Goal: Task Accomplishment & Management: Manage account settings

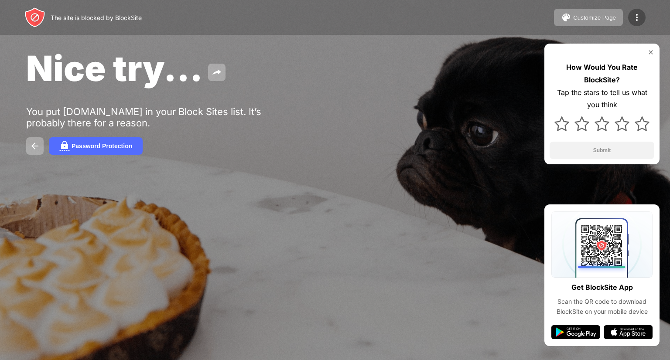
click at [639, 17] on img at bounding box center [637, 17] width 10 height 10
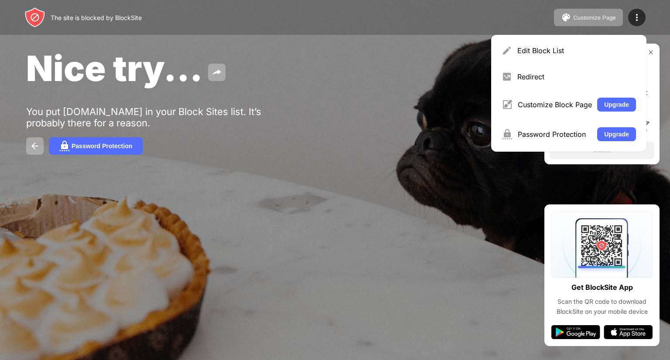
drag, startPoint x: 652, startPoint y: 0, endPoint x: 291, endPoint y: 140, distance: 386.6
click at [291, 140] on div "Password Protection" at bounding box center [335, 145] width 618 height 17
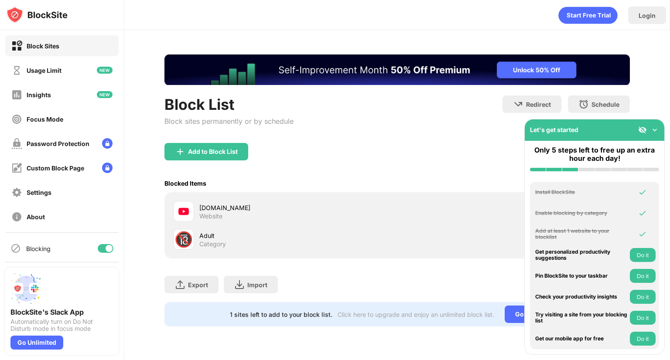
click at [652, 130] on img at bounding box center [654, 130] width 9 height 9
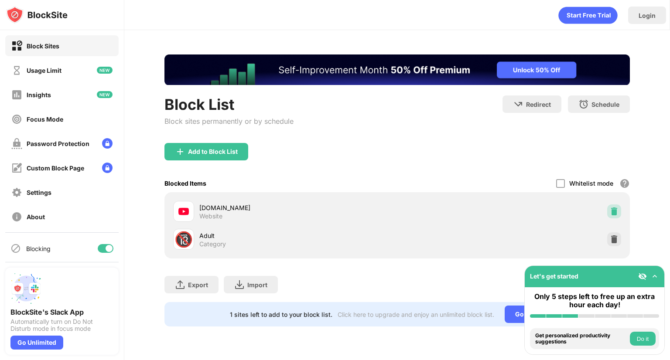
click at [617, 209] on img at bounding box center [614, 211] width 9 height 9
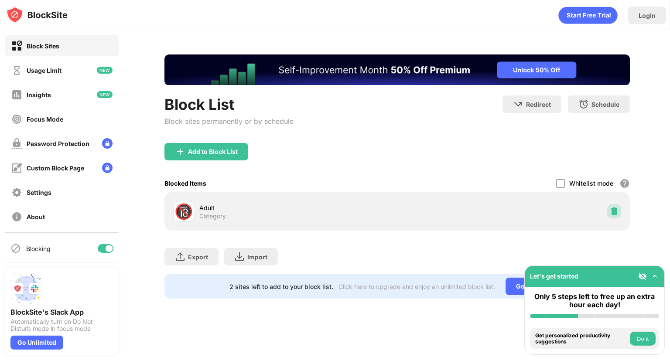
click at [611, 211] on img at bounding box center [614, 211] width 9 height 9
